Goal: Information Seeking & Learning: Learn about a topic

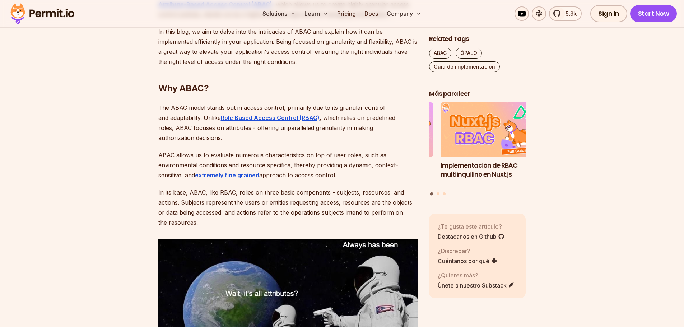
scroll to position [566, 0]
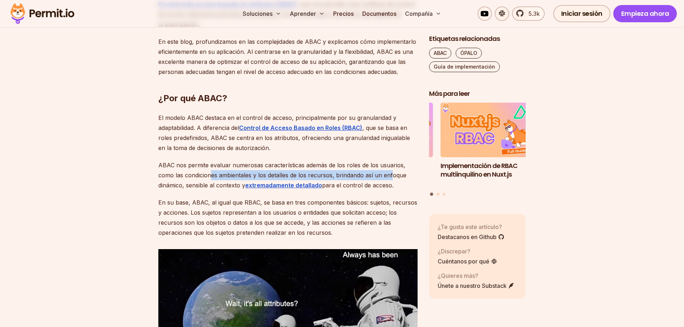
drag, startPoint x: 210, startPoint y: 176, endPoint x: 392, endPoint y: 173, distance: 182.0
click at [392, 173] on font "ABAC nos permite evaluar numerosas características además de los roles de los u…" at bounding box center [282, 175] width 248 height 27
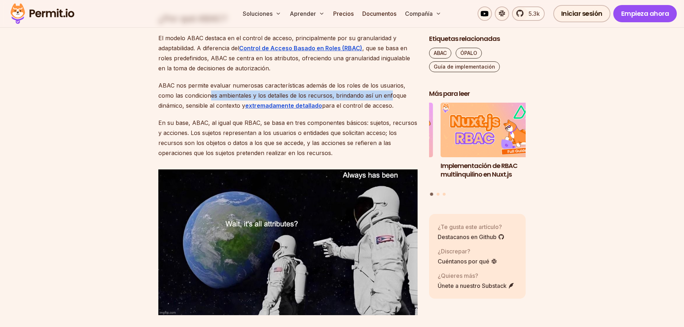
scroll to position [674, 0]
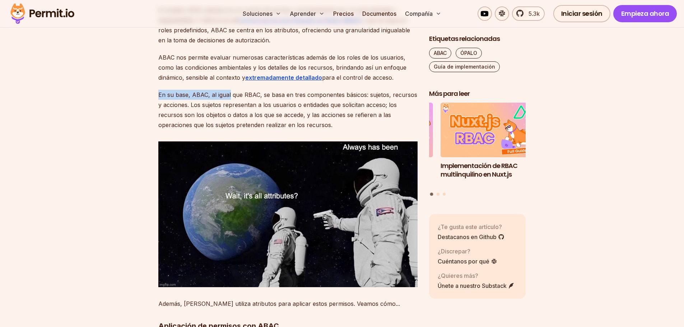
drag, startPoint x: 165, startPoint y: 96, endPoint x: 231, endPoint y: 96, distance: 65.7
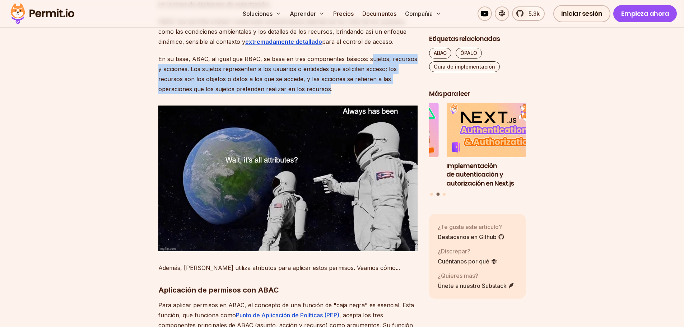
drag, startPoint x: 369, startPoint y: 59, endPoint x: 330, endPoint y: 88, distance: 49.2
click at [330, 88] on font "En su base, ABAC, al igual que RBAC, se basa en tres componentes básicos: sujet…" at bounding box center [287, 73] width 259 height 37
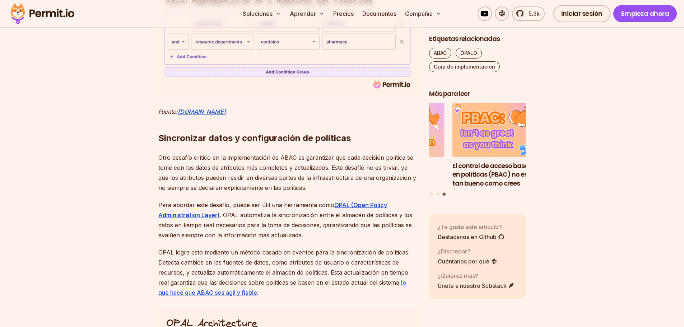
scroll to position [2612, 0]
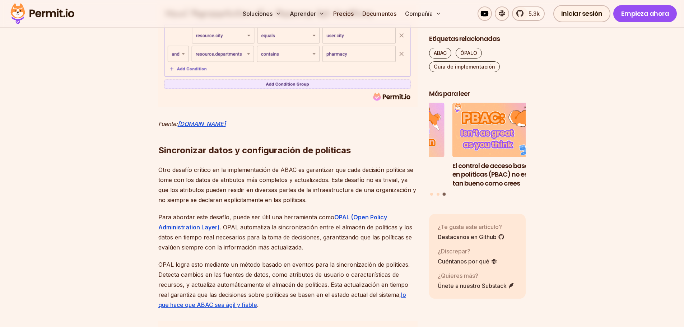
drag, startPoint x: 173, startPoint y: 92, endPoint x: 239, endPoint y: 92, distance: 66.4
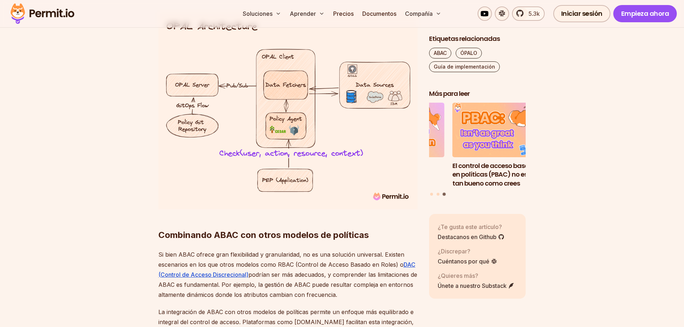
scroll to position [2935, 0]
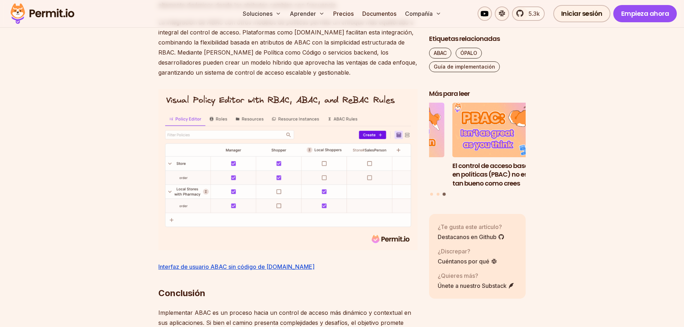
scroll to position [3222, 0]
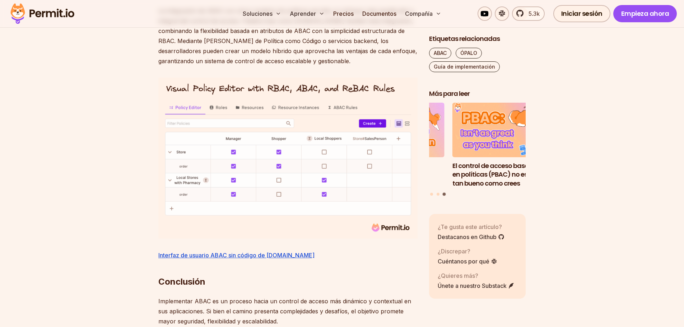
drag, startPoint x: 187, startPoint y: 196, endPoint x: 330, endPoint y: 202, distance: 142.7
click at [460, 175] on font "El control de acceso basado en políticas (PBAC) no es tan bueno como crees" at bounding box center [494, 174] width 85 height 27
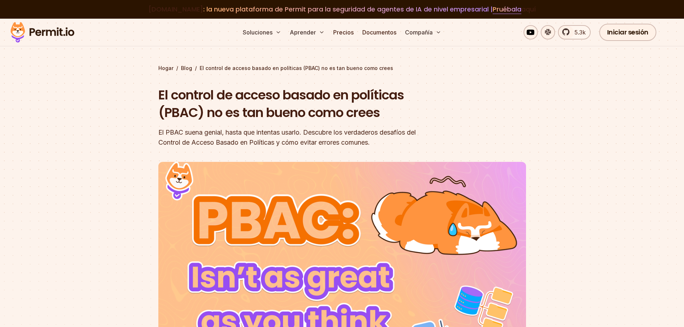
click at [271, 146] on div "El PBAC suena genial, hasta que intentas usarlo. Descubre los verdaderos desafí…" at bounding box center [296, 137] width 276 height 20
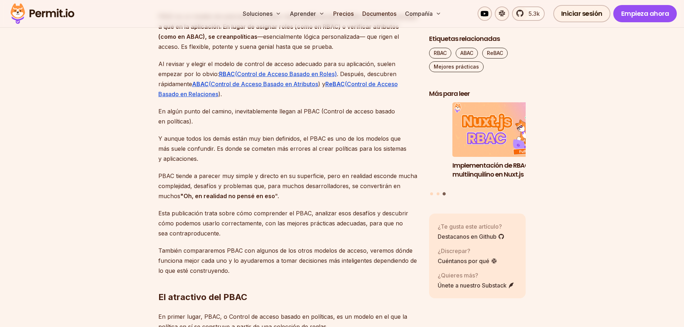
scroll to position [503, 0]
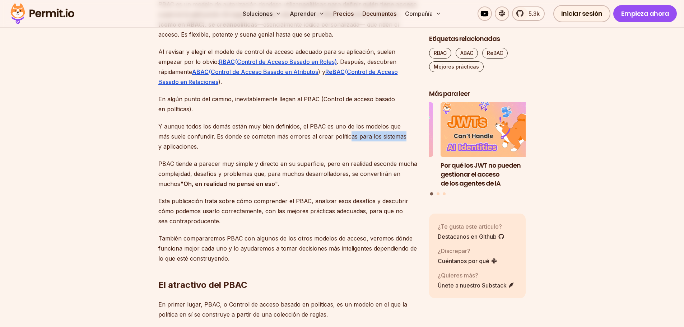
drag, startPoint x: 348, startPoint y: 137, endPoint x: 412, endPoint y: 137, distance: 64.3
click at [412, 137] on p "Y aunque todos los demás están muy bien definidos, el PBAC es uno de los modelo…" at bounding box center [287, 136] width 259 height 30
drag, startPoint x: 168, startPoint y: 165, endPoint x: 305, endPoint y: 181, distance: 138.7
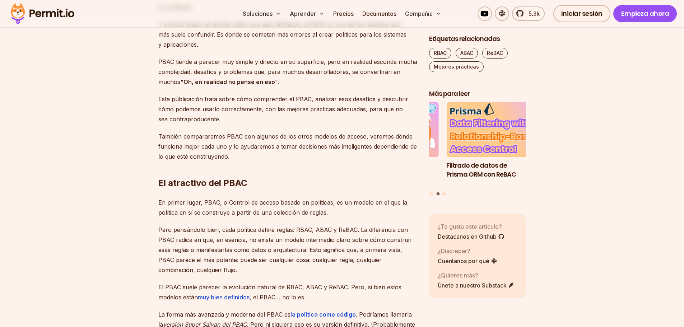
scroll to position [646, 0]
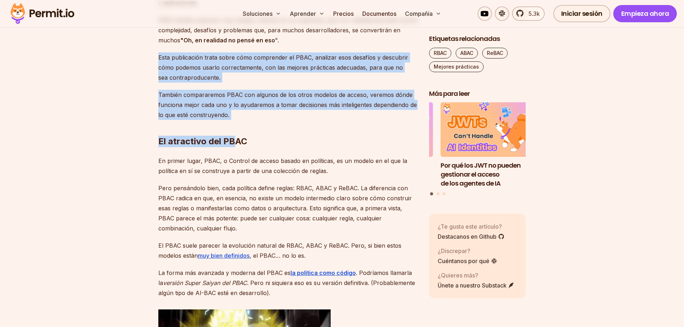
drag, startPoint x: 232, startPoint y: 117, endPoint x: 140, endPoint y: 60, distance: 108.9
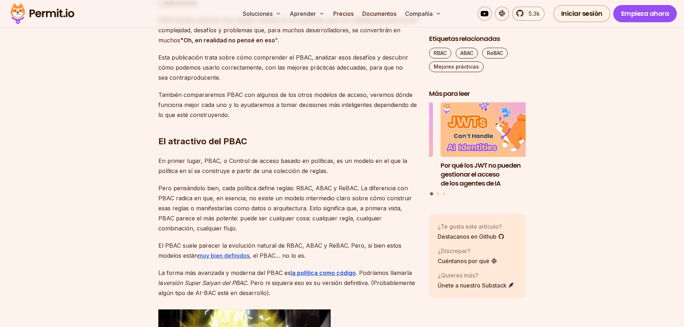
click at [266, 142] on h2 "El atractivo del PBAC" at bounding box center [287, 127] width 259 height 40
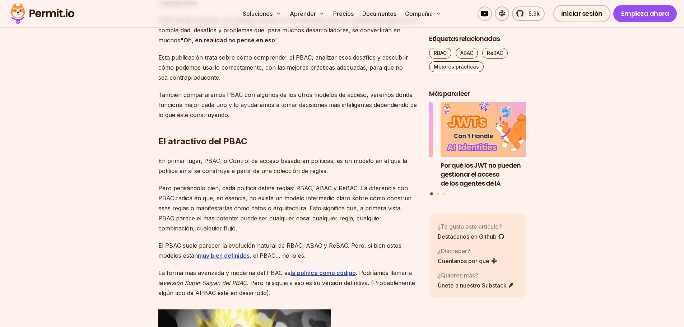
drag, startPoint x: 158, startPoint y: 144, endPoint x: 336, endPoint y: 259, distance: 212.1
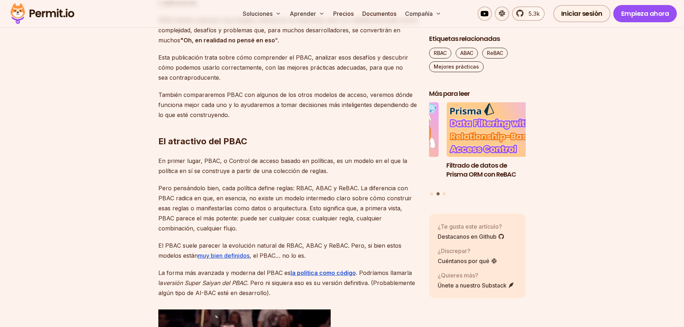
drag, startPoint x: 159, startPoint y: 141, endPoint x: 335, endPoint y: 259, distance: 211.9
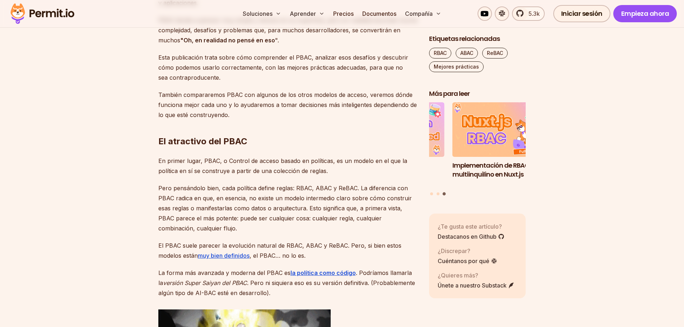
click at [230, 140] on font "El atractivo del PBAC" at bounding box center [202, 141] width 89 height 10
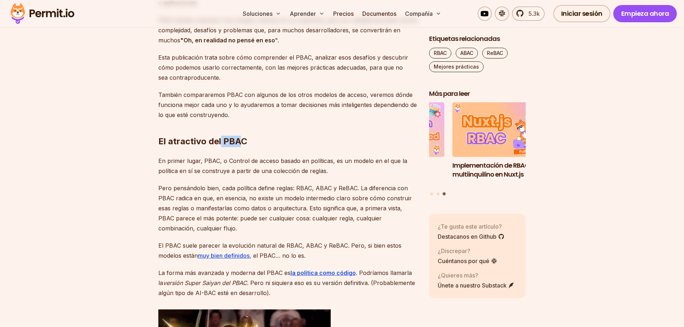
drag, startPoint x: 221, startPoint y: 142, endPoint x: 244, endPoint y: 143, distance: 23.7
click at [243, 141] on font "El atractivo del PBAC" at bounding box center [202, 141] width 89 height 10
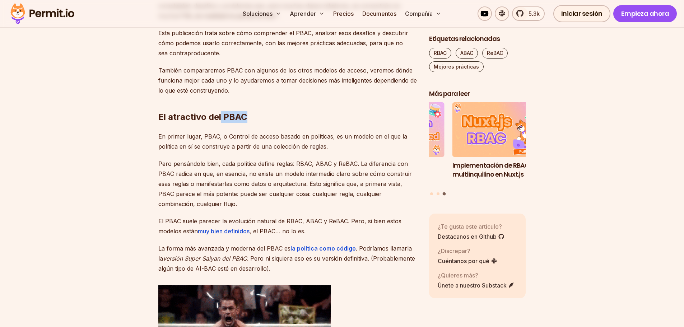
scroll to position [718, 0]
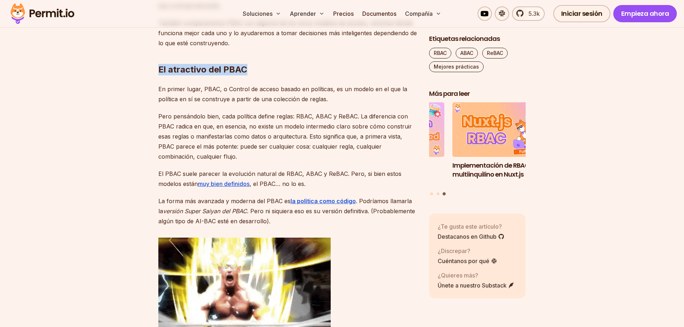
drag, startPoint x: 157, startPoint y: 71, endPoint x: 272, endPoint y: 68, distance: 115.3
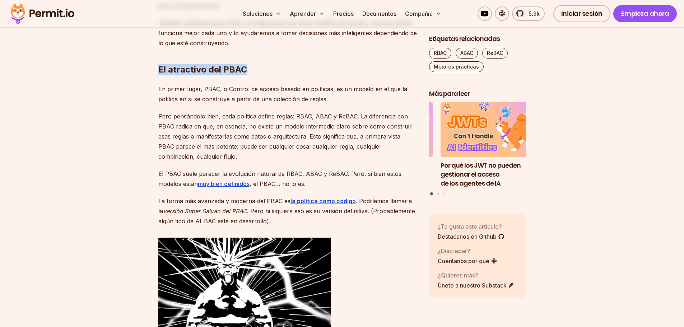
click at [230, 70] on font "El atractivo del PBAC" at bounding box center [202, 69] width 89 height 10
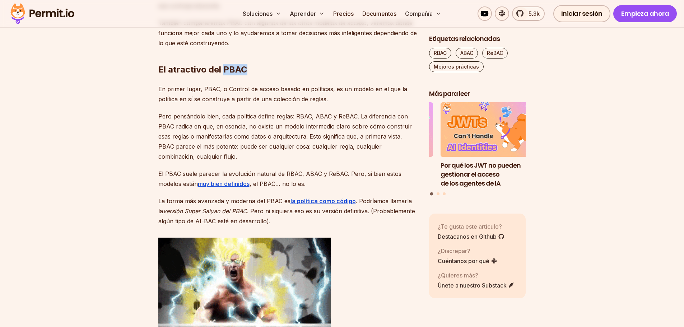
drag, startPoint x: 224, startPoint y: 67, endPoint x: 246, endPoint y: 67, distance: 21.2
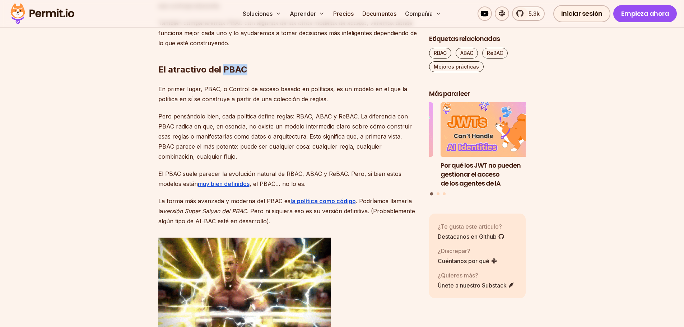
click at [246, 67] on font "El atractivo del PBAC" at bounding box center [202, 69] width 89 height 10
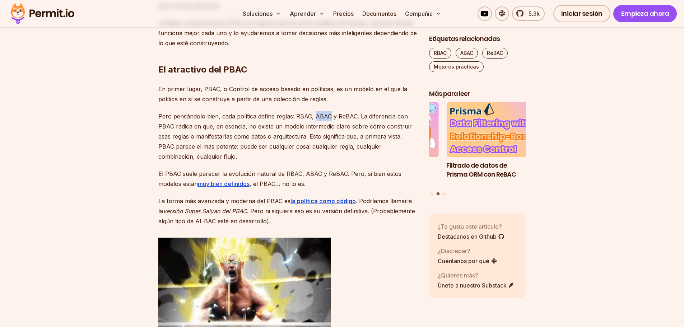
drag, startPoint x: 313, startPoint y: 115, endPoint x: 330, endPoint y: 116, distance: 16.6
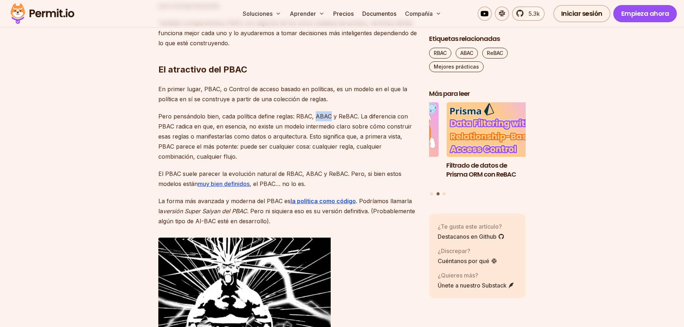
click at [330, 116] on font "Pero pensándolo bien, cada política define reglas: RBAC, ABAC y ReBAC. La difer…" at bounding box center [284, 136] width 253 height 47
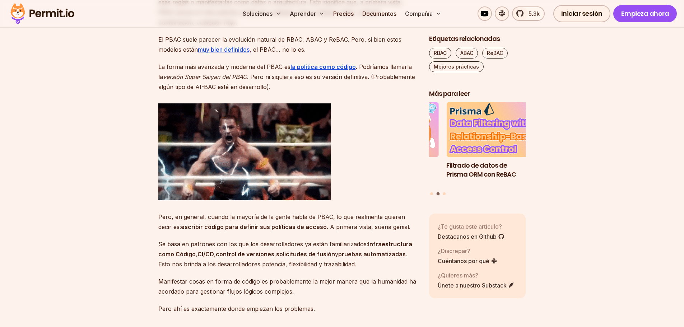
scroll to position [790, 0]
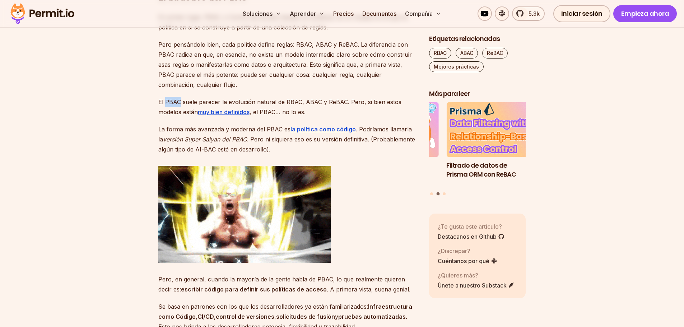
drag, startPoint x: 179, startPoint y: 102, endPoint x: 165, endPoint y: 102, distance: 14.4
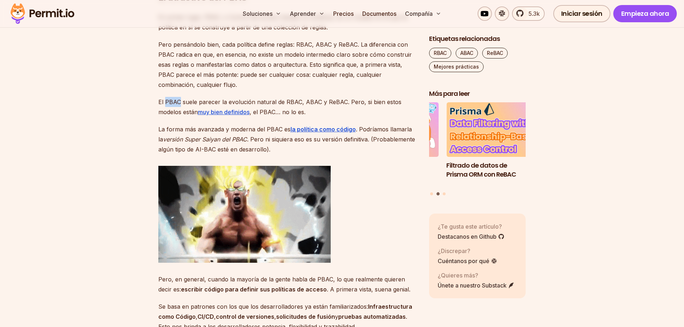
click at [165, 102] on font "El PBAC suele parecer la evolución natural de RBAC, ABAC y ReBAC. Pero, si bien…" at bounding box center [279, 106] width 243 height 17
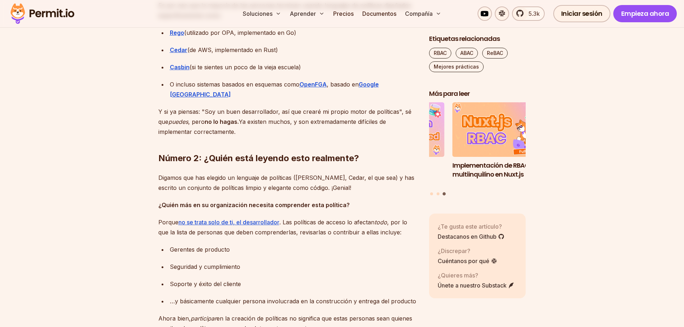
scroll to position [1364, 0]
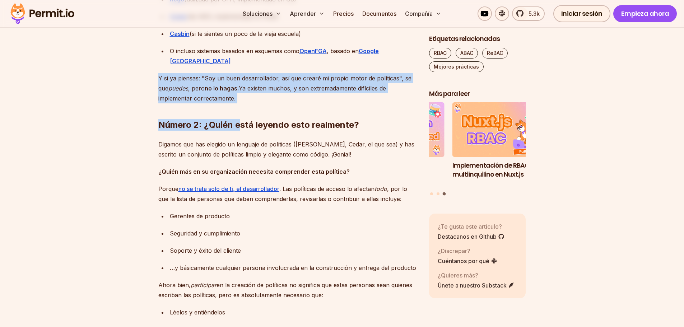
drag, startPoint x: 242, startPoint y: 90, endPoint x: 153, endPoint y: 70, distance: 90.5
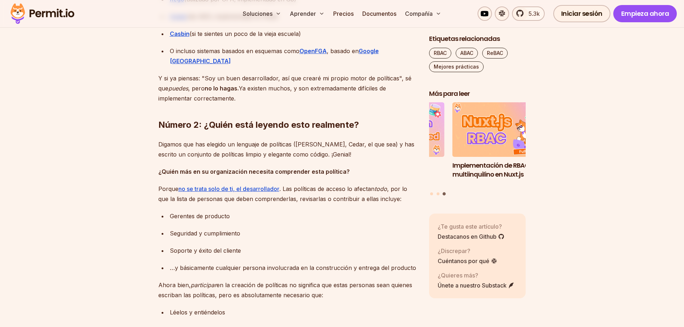
click at [188, 146] on font "Digamos que has elegido un lenguaje de políticas ([PERSON_NAME], Cedar, el que …" at bounding box center [286, 149] width 256 height 17
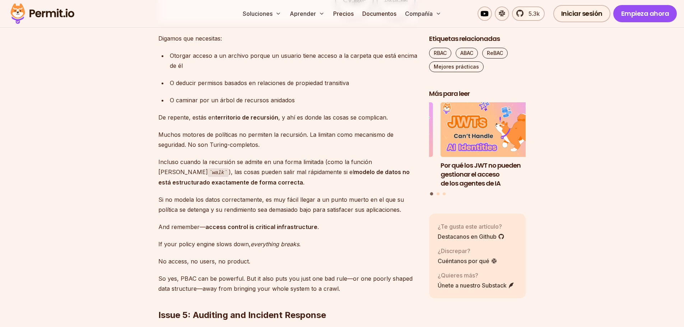
scroll to position [2513, 0]
